Goal: Task Accomplishment & Management: Manage account settings

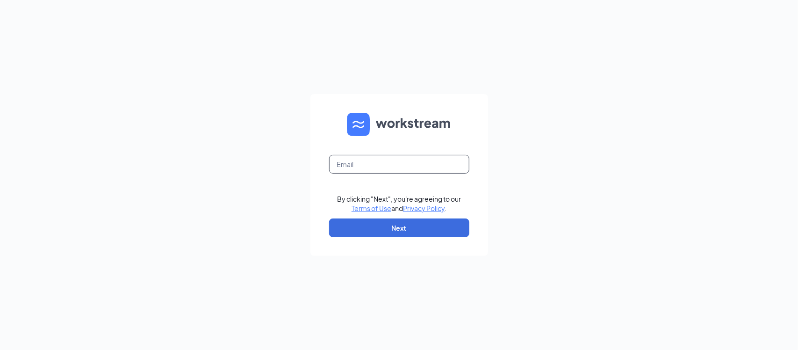
click at [369, 160] on input "text" at bounding box center [399, 164] width 140 height 19
type input "cfamay63@hotmail.com"
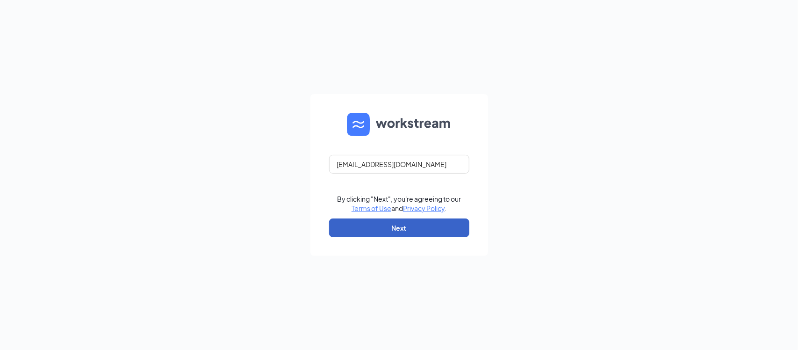
click at [404, 224] on button "Next" at bounding box center [399, 227] width 140 height 19
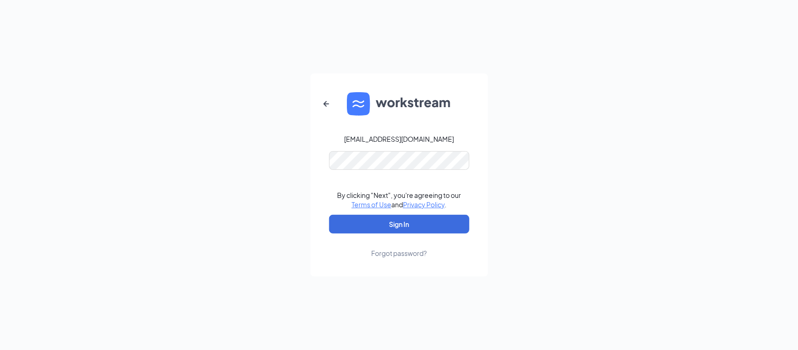
click at [402, 242] on link "Forgot password?" at bounding box center [399, 245] width 56 height 24
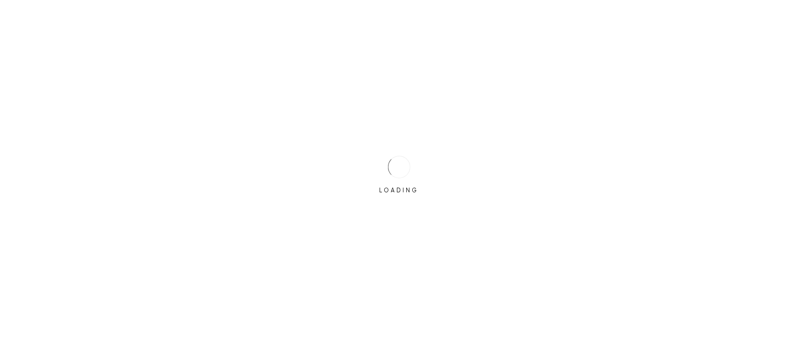
click at [398, 226] on div "LOADING" at bounding box center [399, 175] width 798 height 350
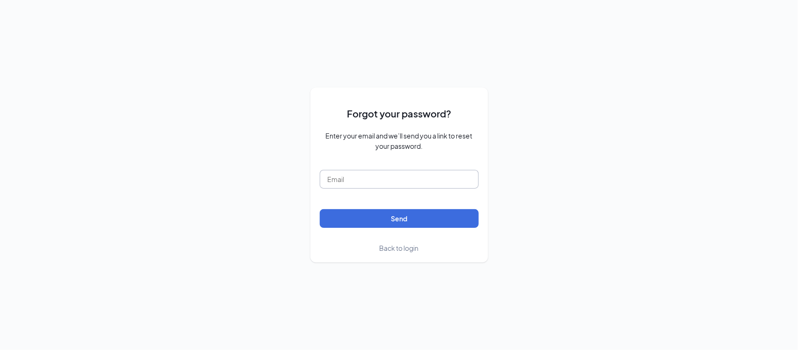
click at [376, 183] on input "text" at bounding box center [399, 179] width 159 height 19
type input "cfamay63@hotmail.com"
click at [390, 216] on button "Send" at bounding box center [399, 218] width 159 height 19
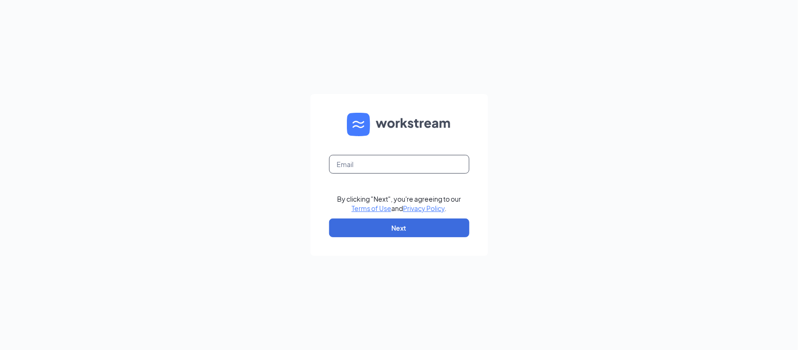
click at [442, 157] on input "text" at bounding box center [399, 164] width 140 height 19
type input "cfamay63@hotmail.com"
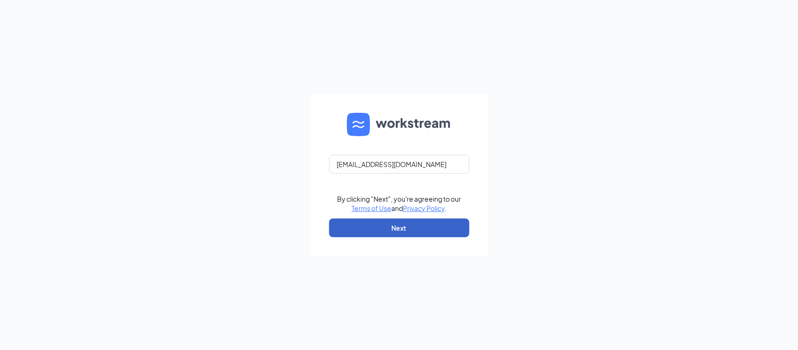
click at [430, 233] on button "Next" at bounding box center [399, 227] width 140 height 19
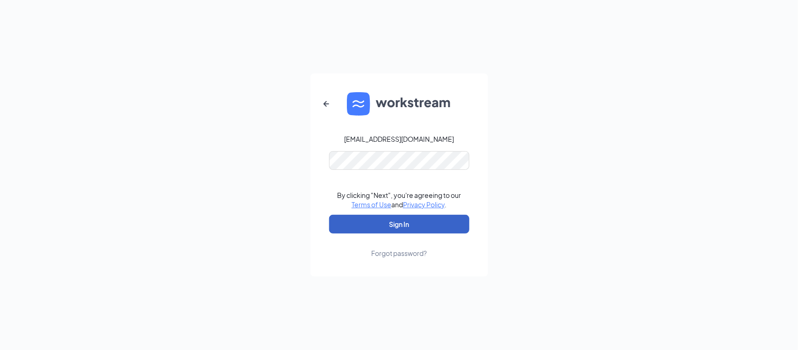
click at [405, 222] on button "Sign In" at bounding box center [399, 224] width 140 height 19
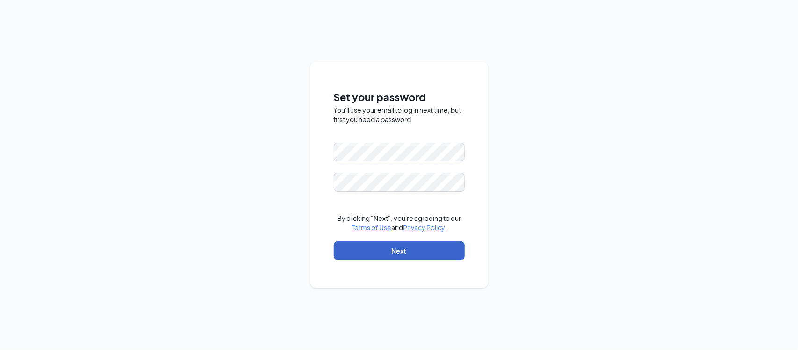
click at [414, 247] on button "Next" at bounding box center [399, 250] width 131 height 19
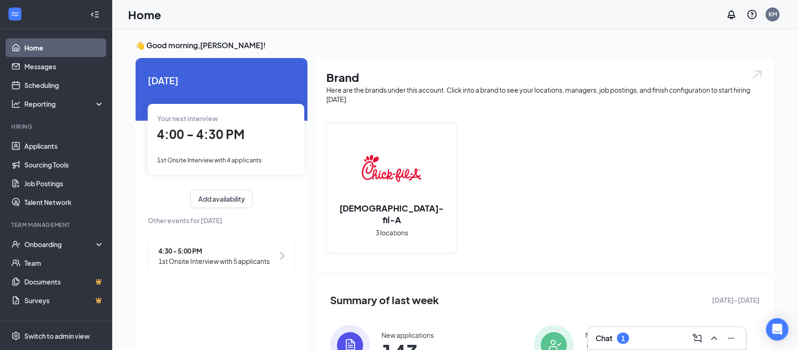
click at [46, 52] on link "Home" at bounding box center [64, 47] width 80 height 19
click at [51, 142] on link "Applicants" at bounding box center [64, 146] width 80 height 19
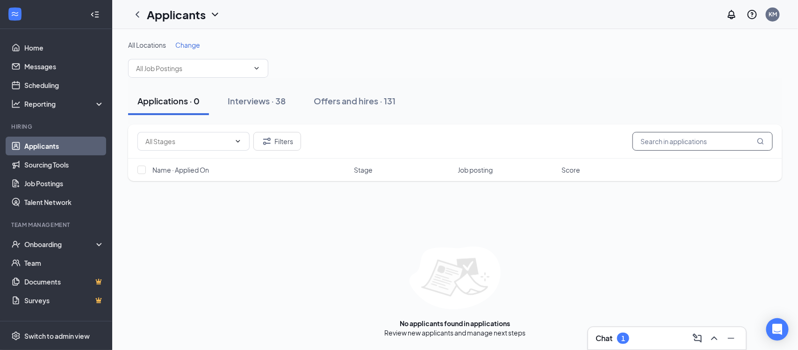
click at [670, 138] on input "text" at bounding box center [703, 141] width 140 height 19
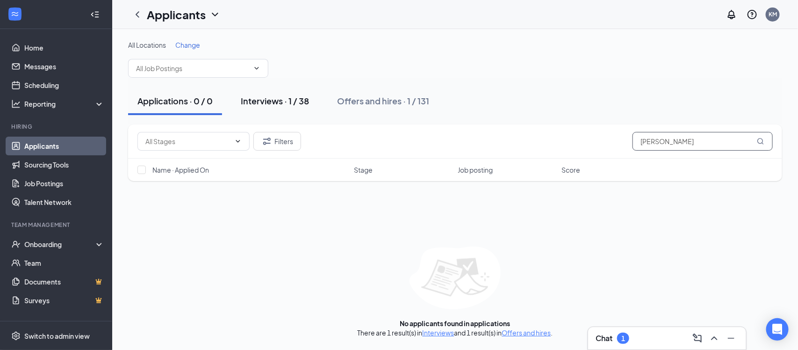
type input "[PERSON_NAME]"
click at [276, 103] on div "Interviews · 1 / 38" at bounding box center [275, 101] width 68 height 12
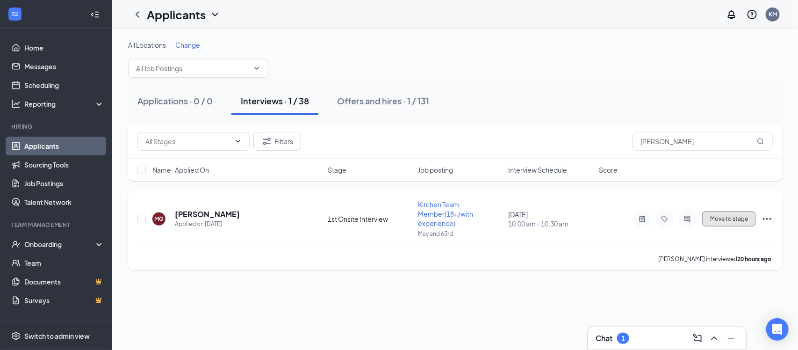
click at [720, 219] on span "Move to stage" at bounding box center [730, 219] width 38 height 7
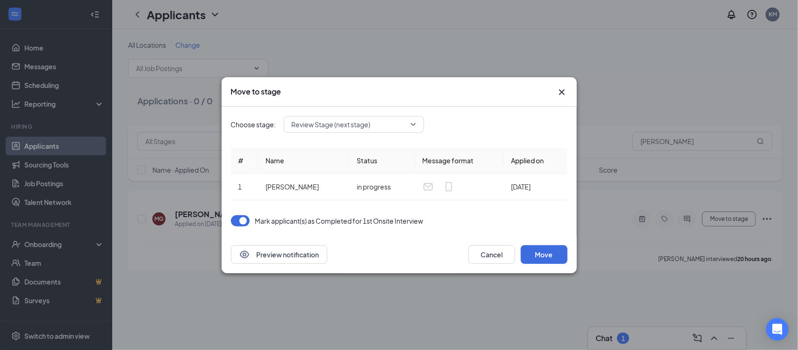
click at [339, 123] on span "Review Stage (next stage)" at bounding box center [331, 124] width 79 height 14
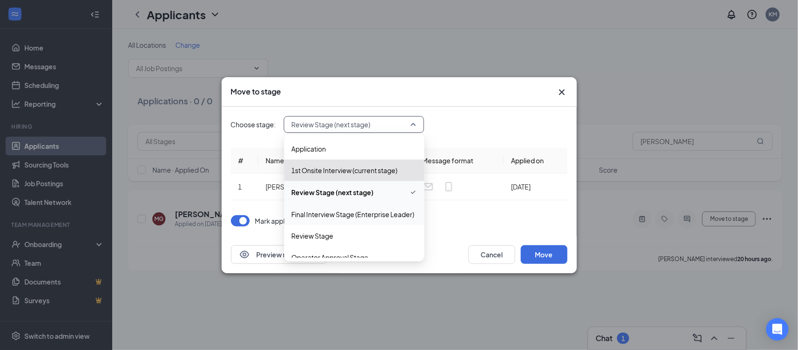
click at [335, 217] on span "Final Interview Stage (Enterprise Leader)" at bounding box center [353, 214] width 123 height 10
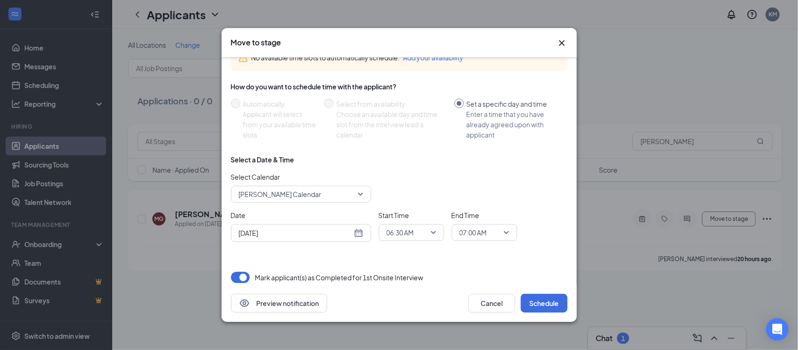
scroll to position [64, 0]
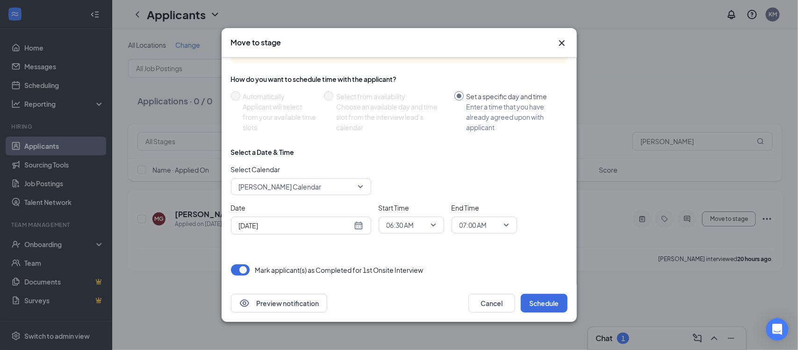
click at [358, 225] on div "[DATE]" at bounding box center [301, 225] width 124 height 10
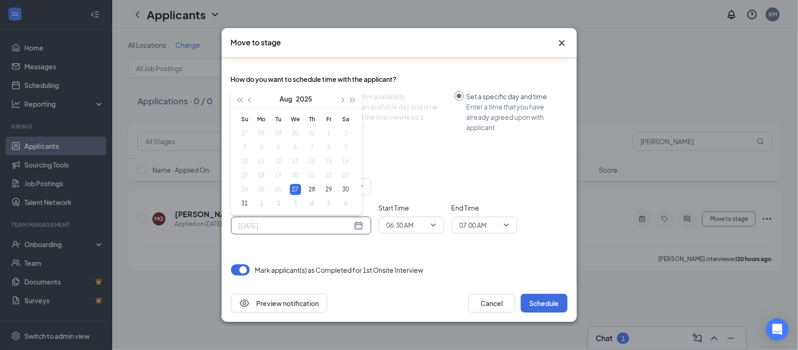
type input "[DATE]"
click at [395, 222] on span "06:30 AM" at bounding box center [401, 225] width 28 height 14
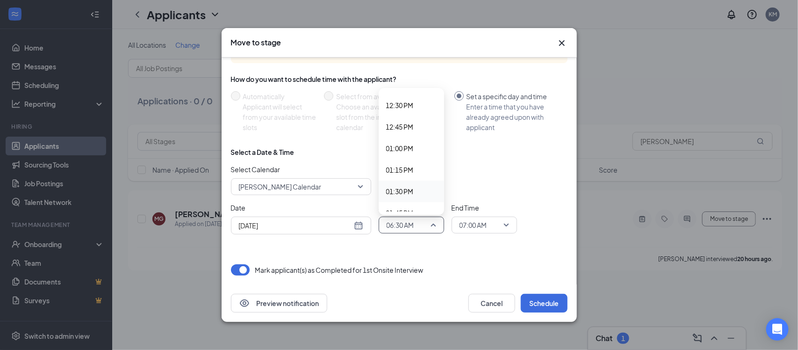
scroll to position [1074, 0]
click at [406, 190] on span "01:30 PM" at bounding box center [400, 191] width 28 height 10
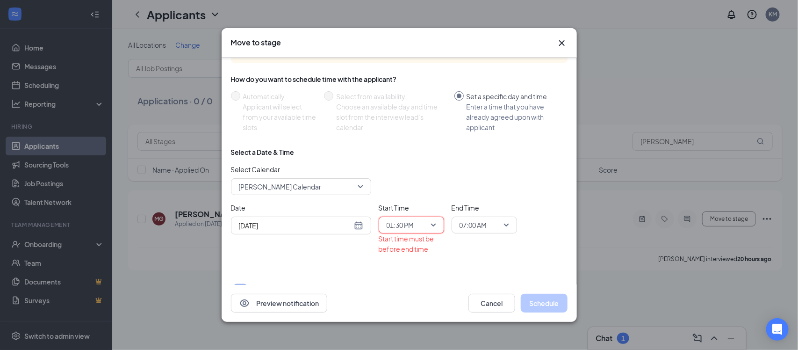
click at [484, 222] on span "07:00 AM" at bounding box center [474, 225] width 28 height 14
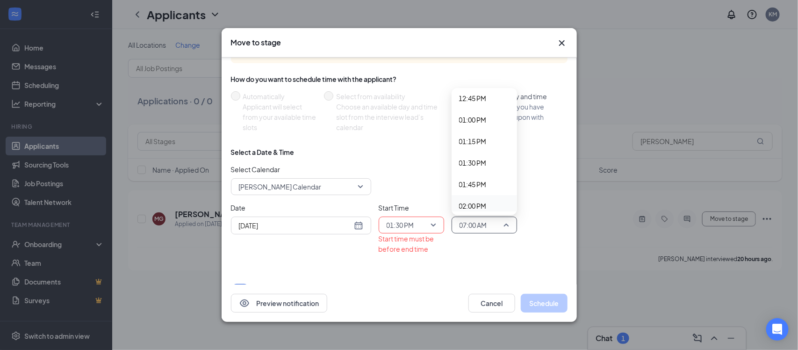
scroll to position [1104, 0]
click at [477, 181] on span "01:45 PM" at bounding box center [473, 183] width 28 height 10
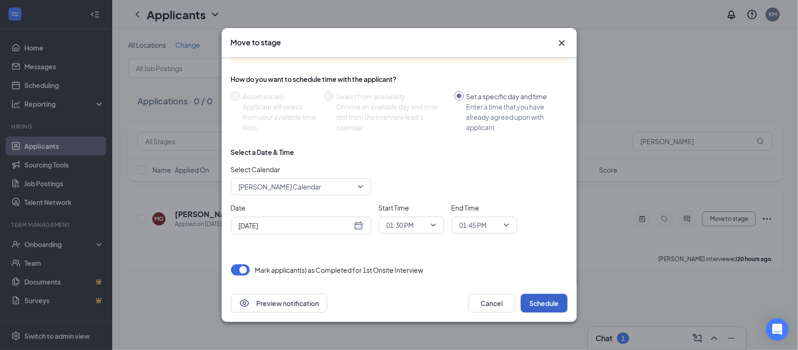
click at [537, 296] on button "Schedule" at bounding box center [544, 303] width 47 height 19
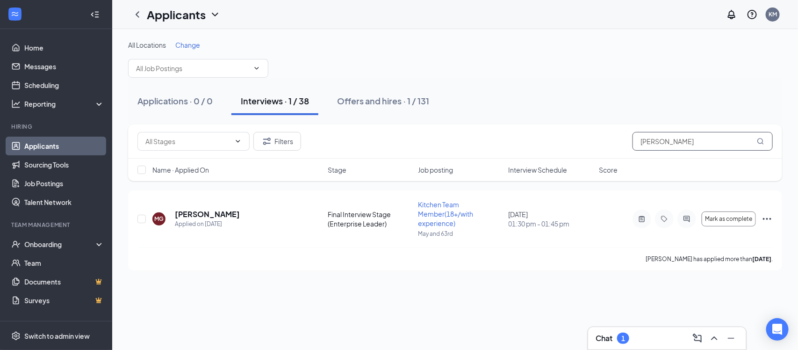
click at [656, 147] on input "[PERSON_NAME]" at bounding box center [703, 141] width 140 height 19
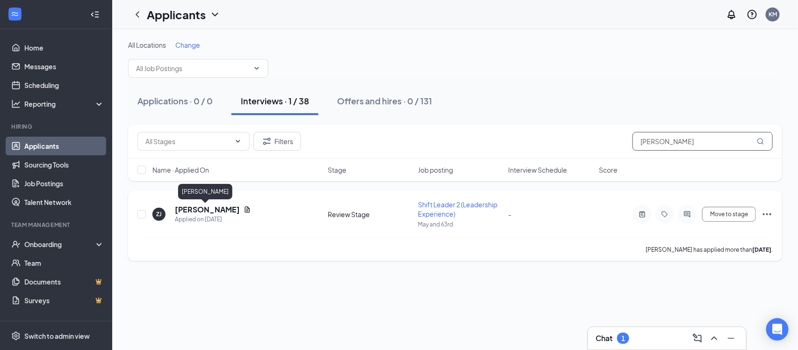
type input "[PERSON_NAME]"
click at [216, 210] on h5 "[PERSON_NAME]" at bounding box center [207, 209] width 65 height 10
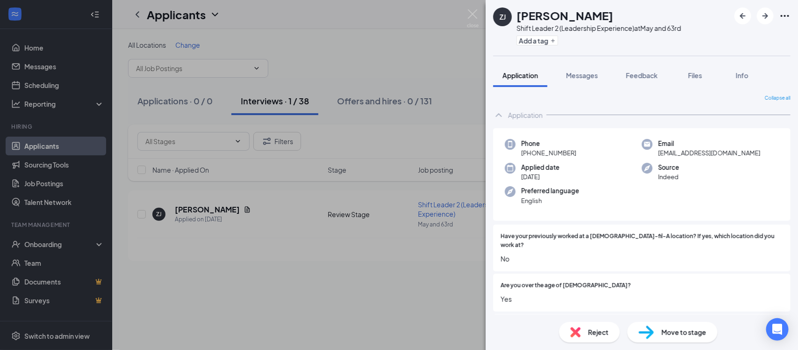
click at [698, 333] on span "Move to stage" at bounding box center [684, 332] width 45 height 10
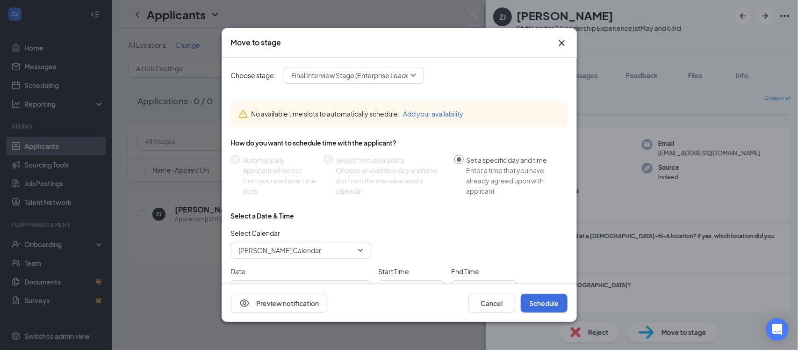
click at [348, 253] on span "[PERSON_NAME] Calendar" at bounding box center [297, 250] width 116 height 14
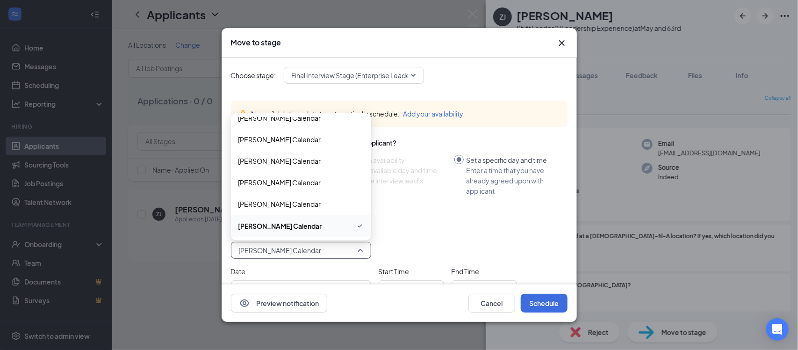
click at [308, 224] on span "[PERSON_NAME] Calendar" at bounding box center [301, 225] width 125 height 11
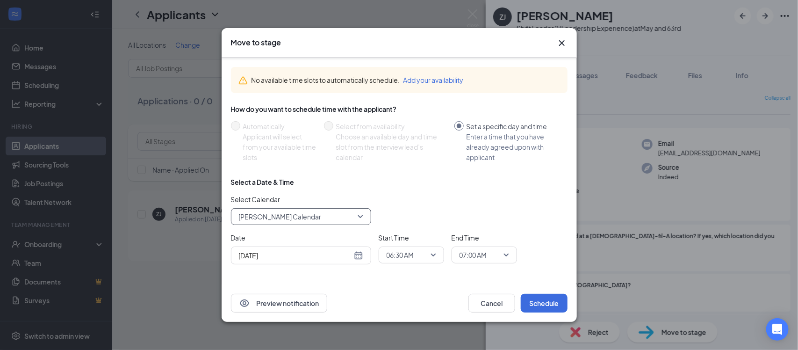
scroll to position [37, 0]
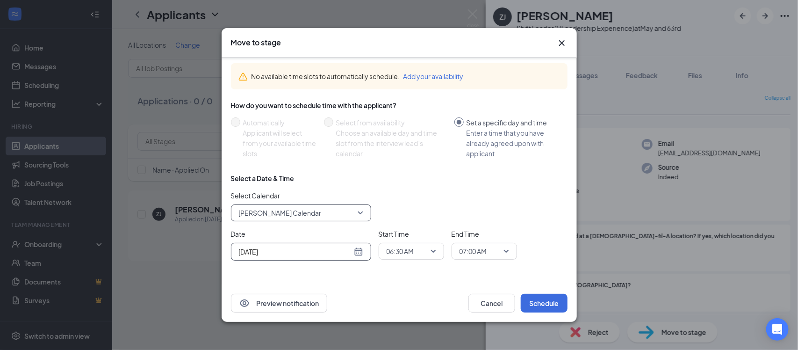
click at [357, 250] on div "[DATE]" at bounding box center [301, 252] width 124 height 10
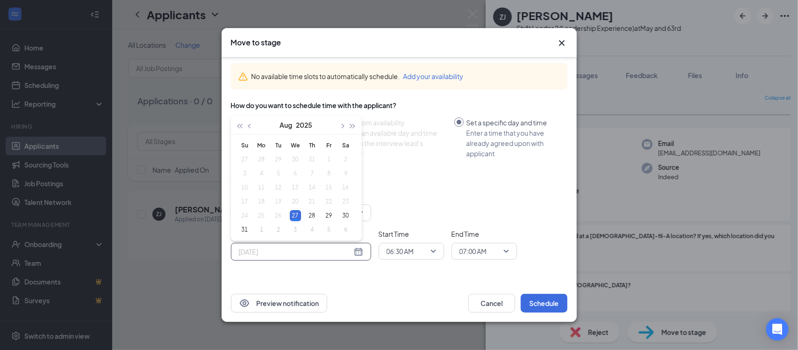
type input "[DATE]"
click at [293, 214] on div "27" at bounding box center [295, 215] width 11 height 11
click at [395, 249] on span "06:30 AM" at bounding box center [401, 251] width 28 height 14
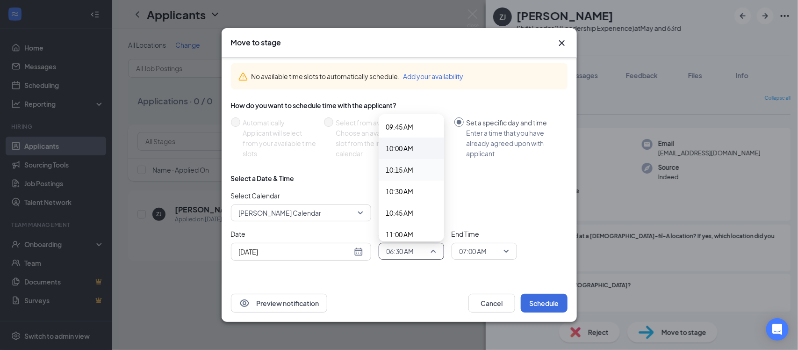
scroll to position [842, 0]
click at [403, 145] on span "10:00 AM" at bounding box center [400, 148] width 28 height 10
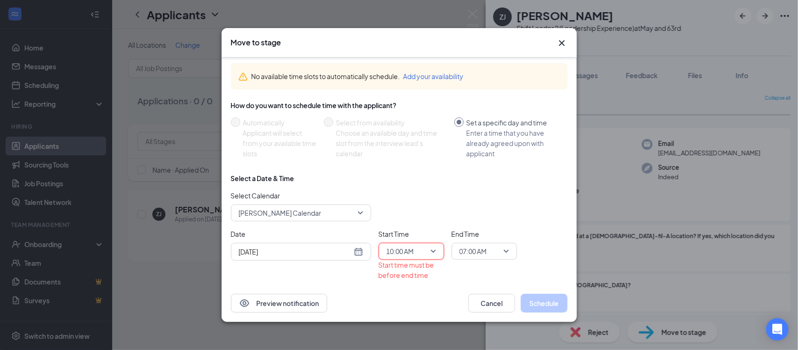
click at [487, 245] on span "07:00 AM" at bounding box center [474, 251] width 28 height 14
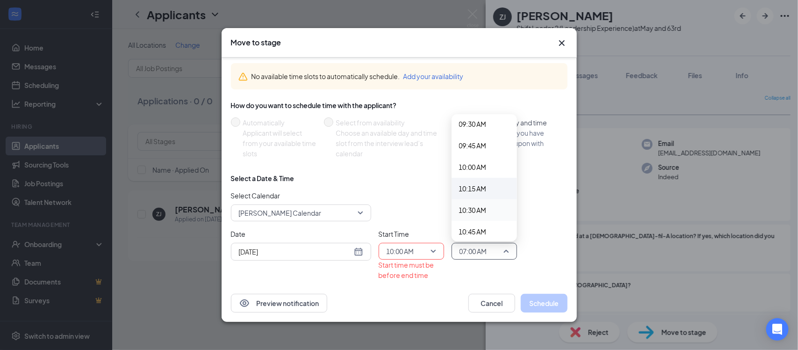
scroll to position [827, 0]
click at [474, 186] on span "10:15 AM" at bounding box center [473, 185] width 28 height 10
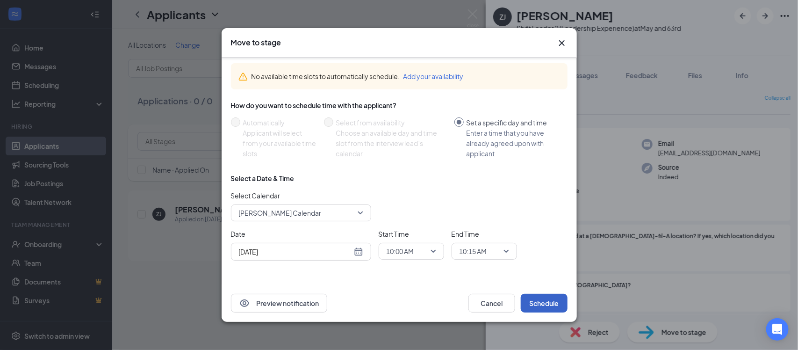
click at [538, 306] on button "Schedule" at bounding box center [544, 303] width 47 height 19
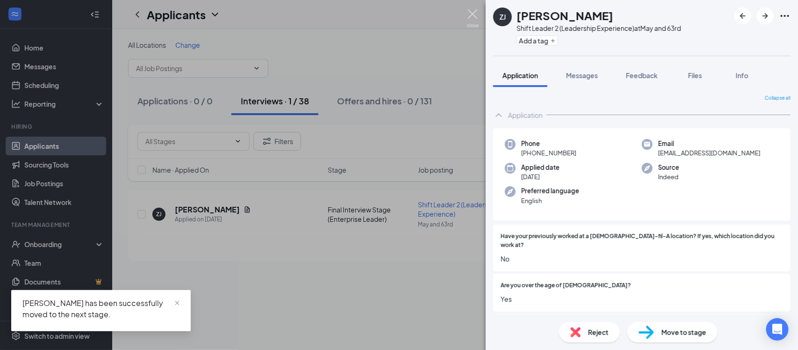
click at [473, 17] on img at bounding box center [473, 18] width 12 height 18
